Goal: Transaction & Acquisition: Book appointment/travel/reservation

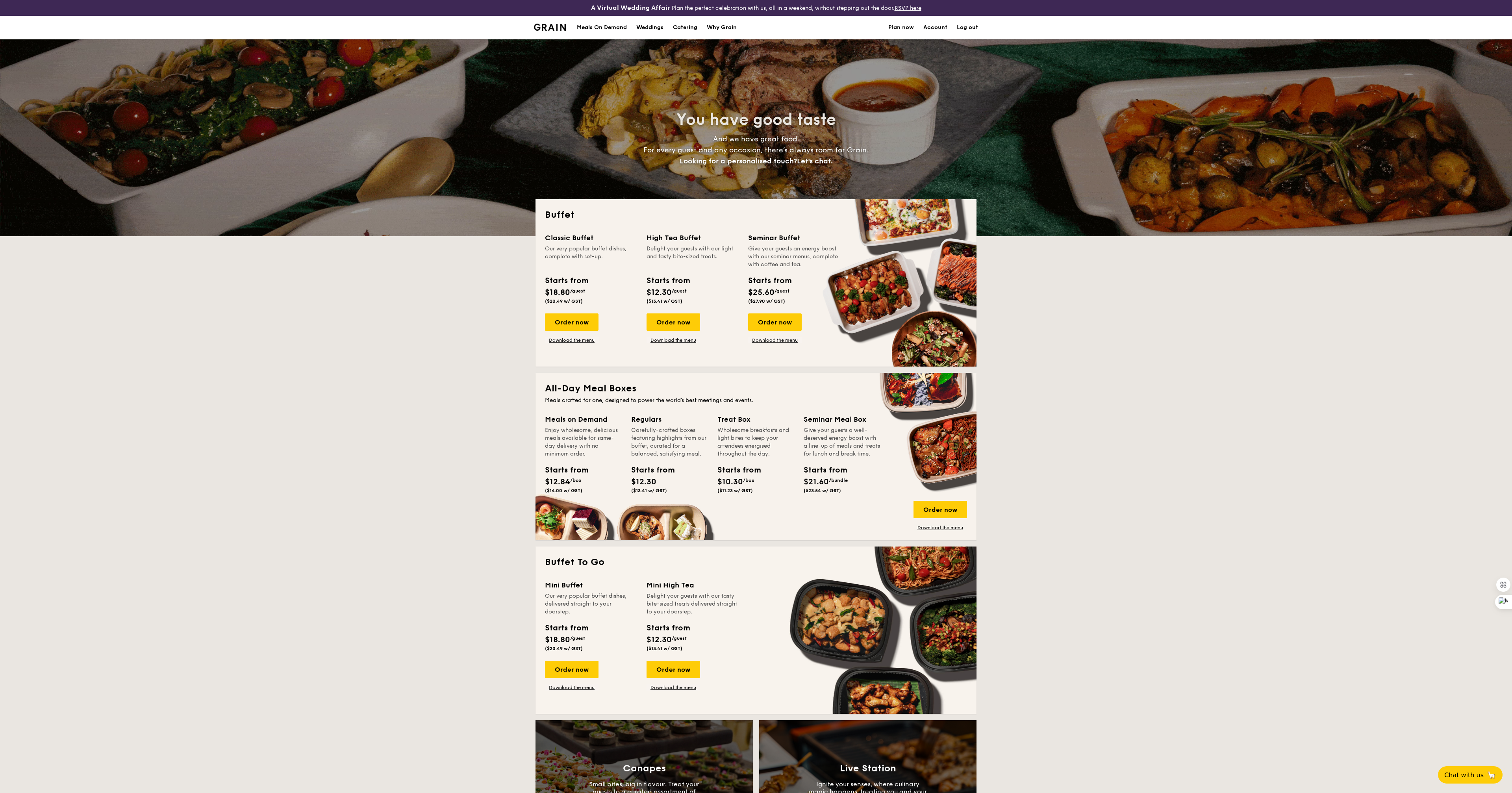
select select
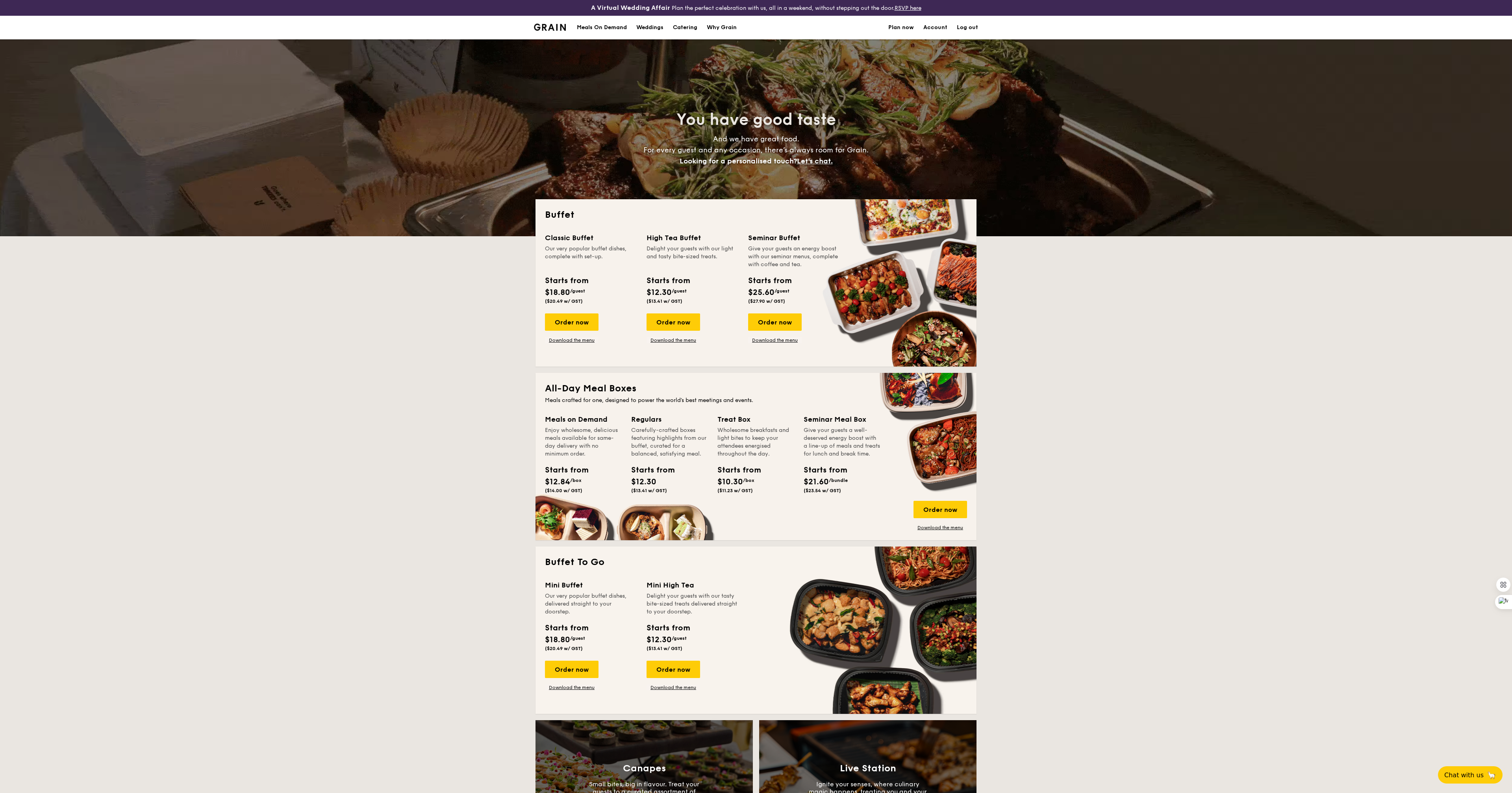
click at [616, 30] on div "Meals On Demand" at bounding box center [602, 27] width 50 height 23
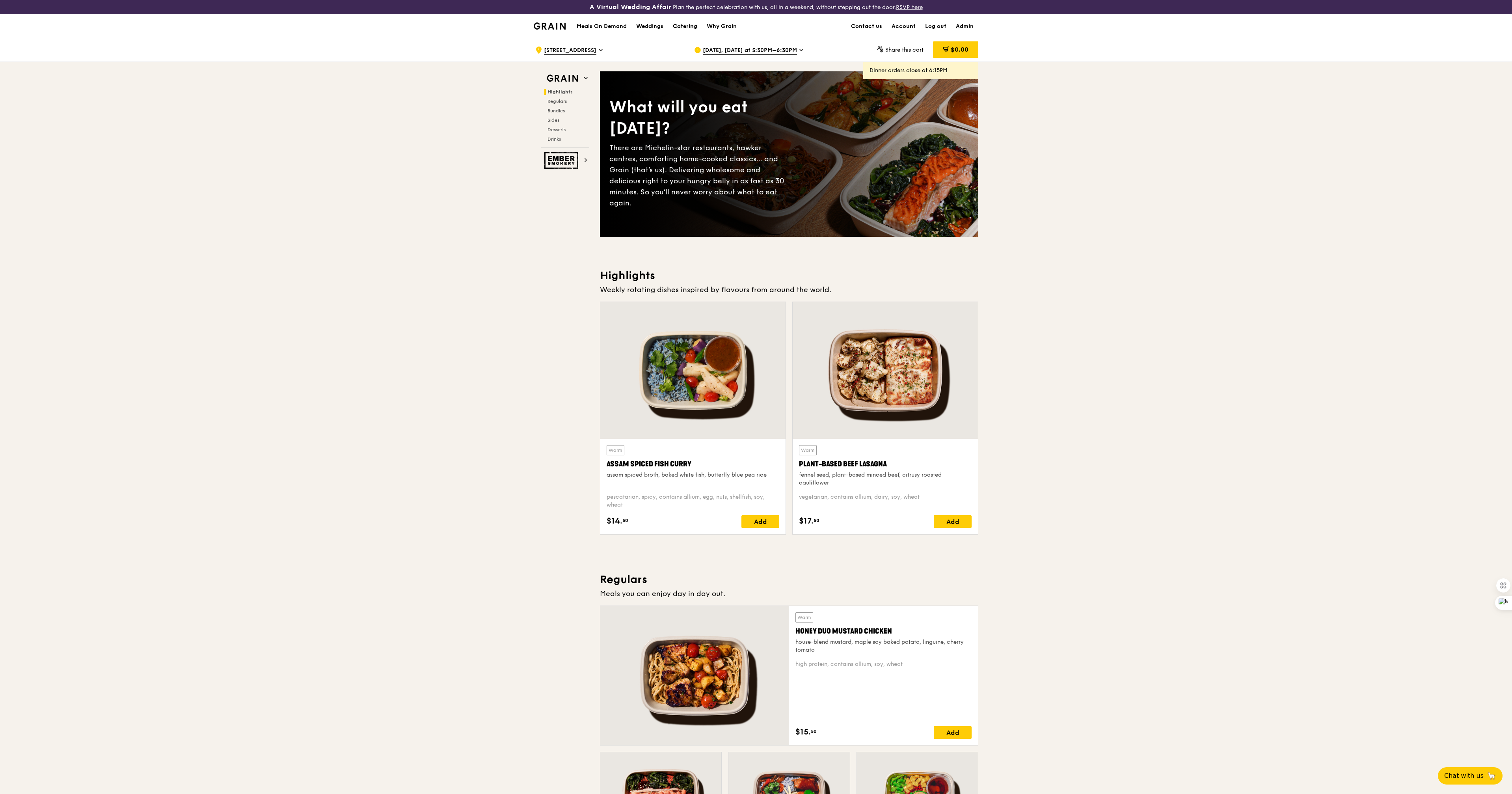
click at [675, 25] on div "Catering" at bounding box center [685, 27] width 24 height 24
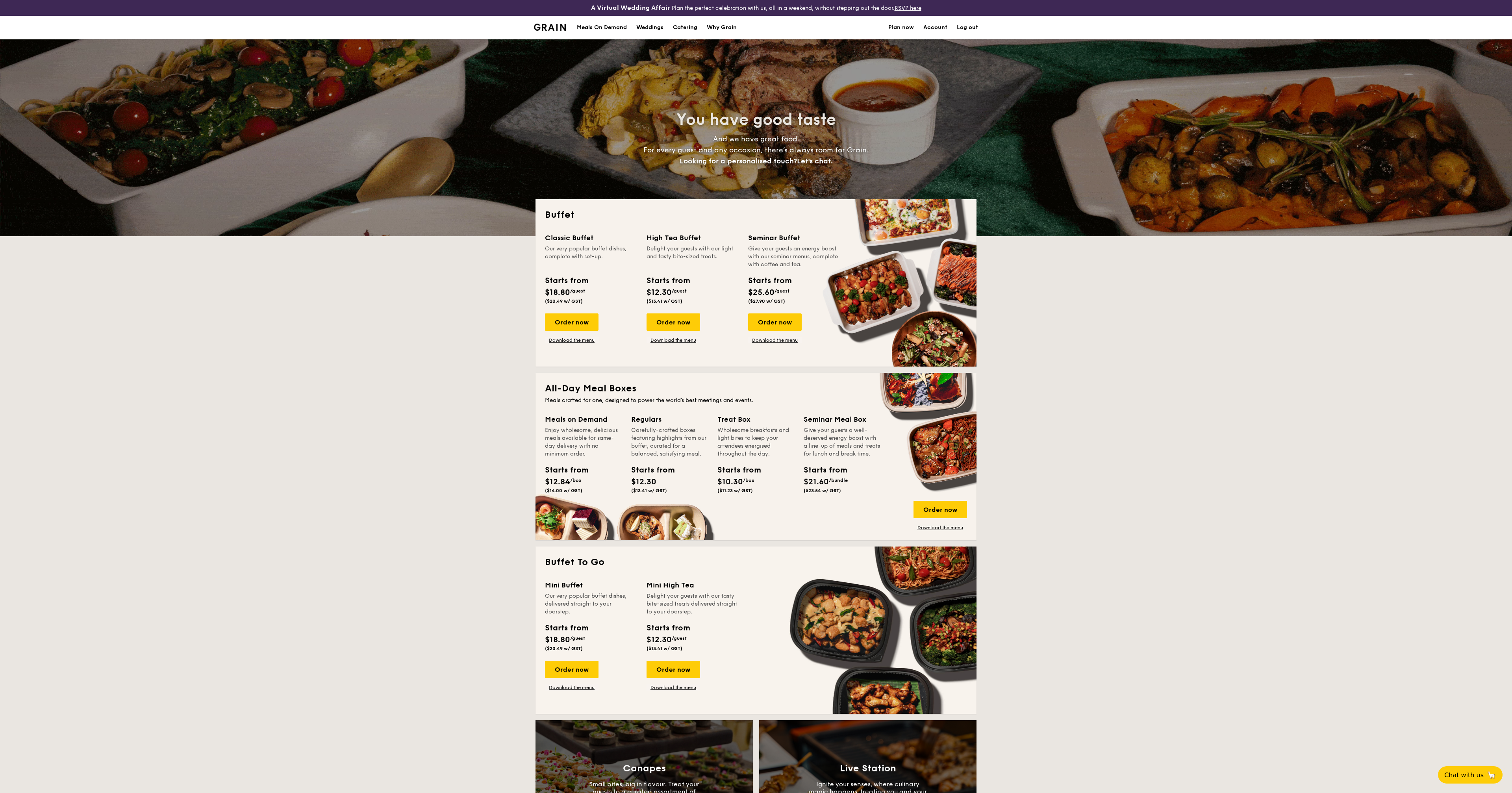
select select
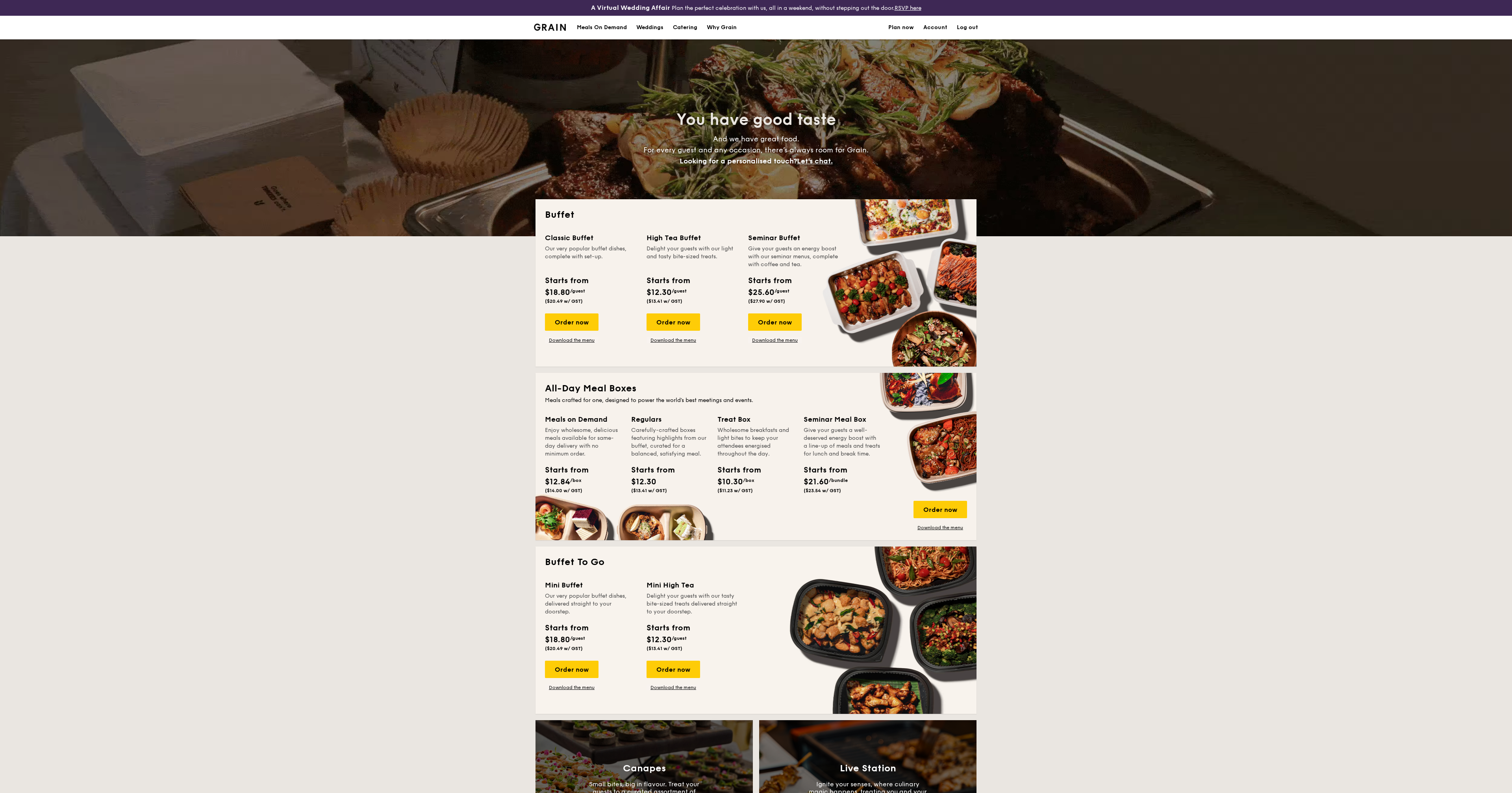
select select
